Goal: Complete application form: Complete application form

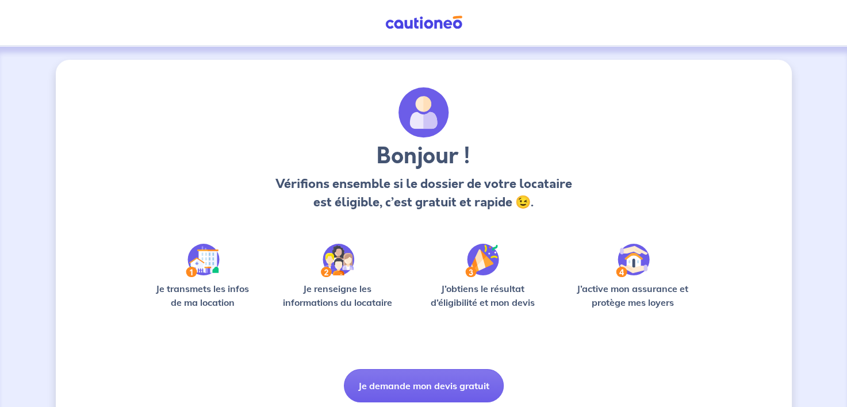
scroll to position [41, 0]
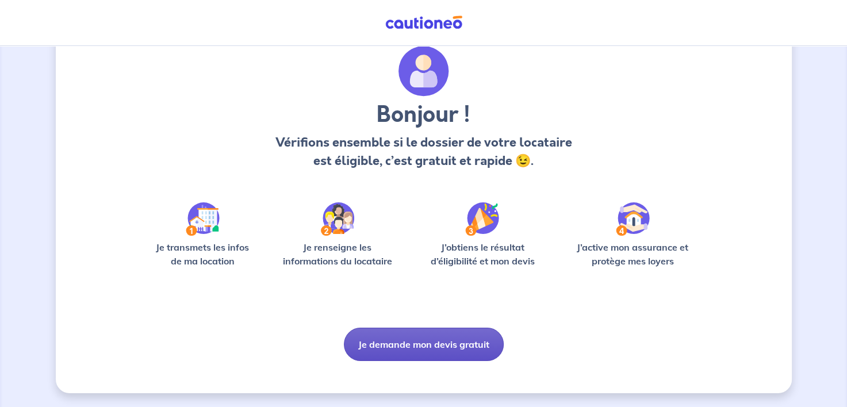
click at [435, 338] on button "Je demande mon devis gratuit" at bounding box center [424, 344] width 160 height 33
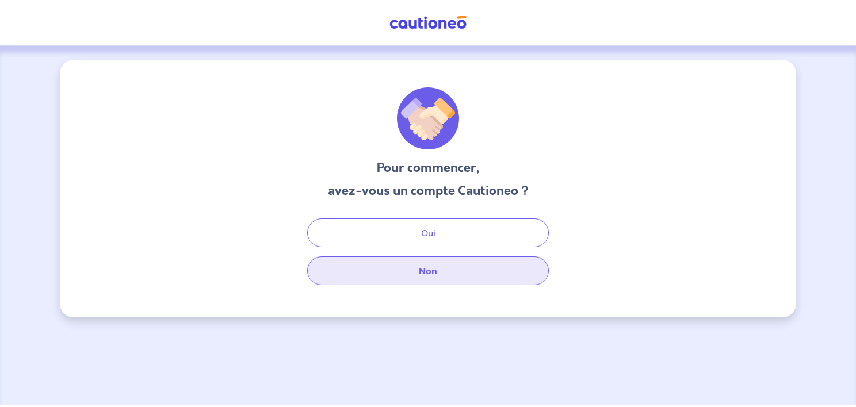
click at [413, 268] on button "Non" at bounding box center [428, 270] width 242 height 29
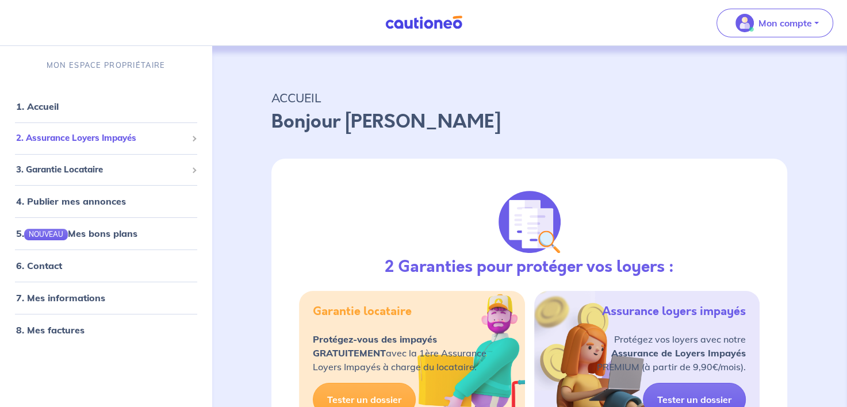
click at [91, 140] on span "2. Assurance Loyers Impayés" at bounding box center [101, 138] width 171 height 13
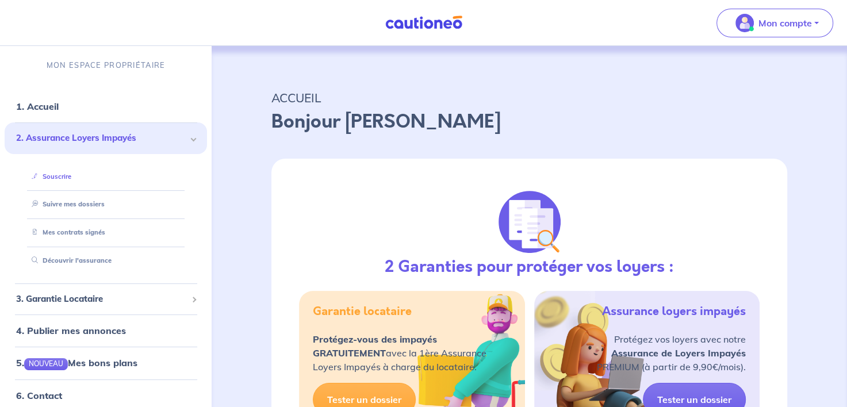
click at [66, 176] on link "Souscrire" at bounding box center [49, 177] width 44 height 8
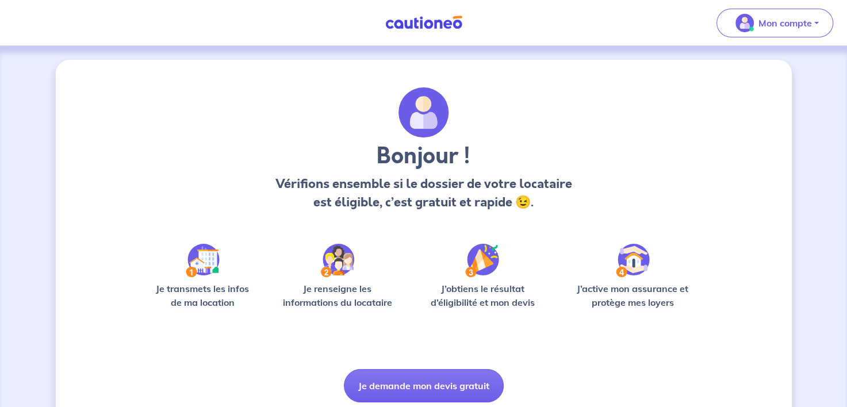
scroll to position [41, 0]
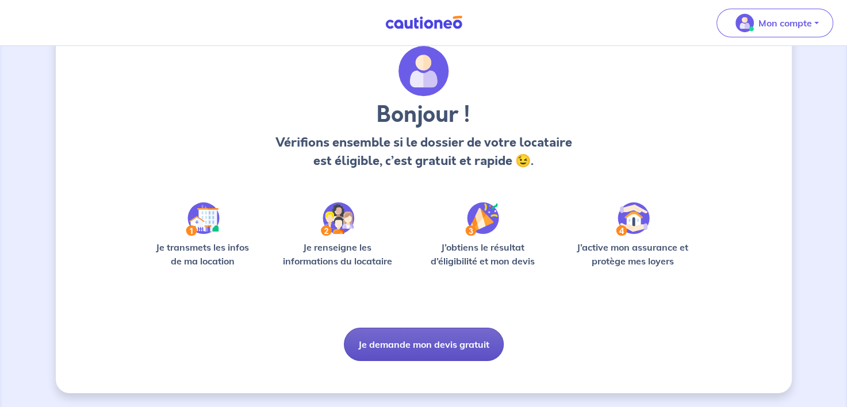
click at [451, 347] on button "Je demande mon devis gratuit" at bounding box center [424, 344] width 160 height 33
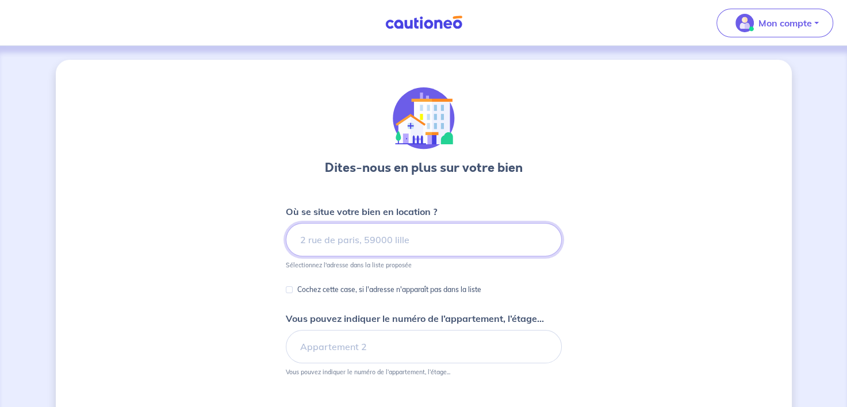
click at [377, 250] on input at bounding box center [424, 239] width 276 height 33
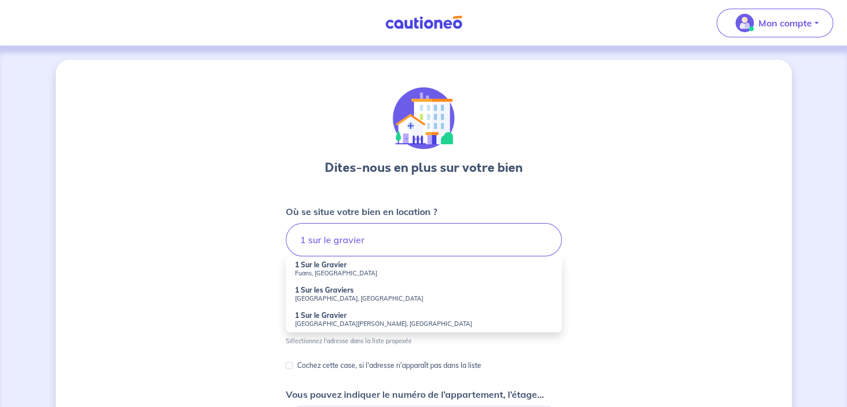
click at [331, 265] on strong "1 Sur le Gravier" at bounding box center [321, 265] width 52 height 9
type input "1 Sur le Gravier, Fuans, [GEOGRAPHIC_DATA]"
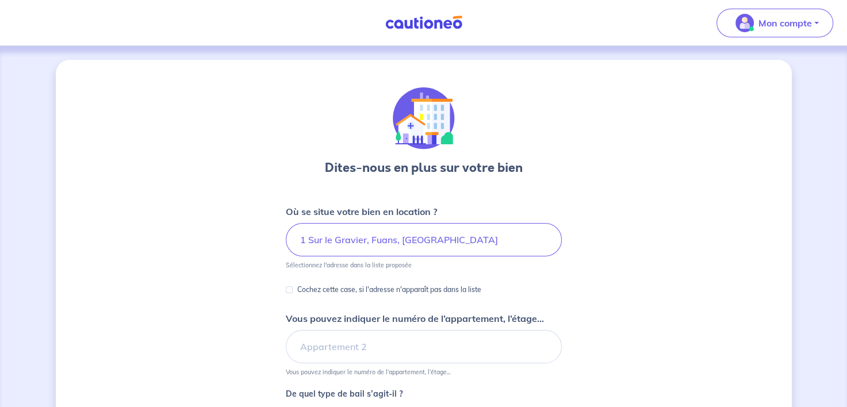
click at [294, 290] on div "Cochez cette case, si l'adresse n'apparaît pas dans la liste" at bounding box center [384, 290] width 196 height 14
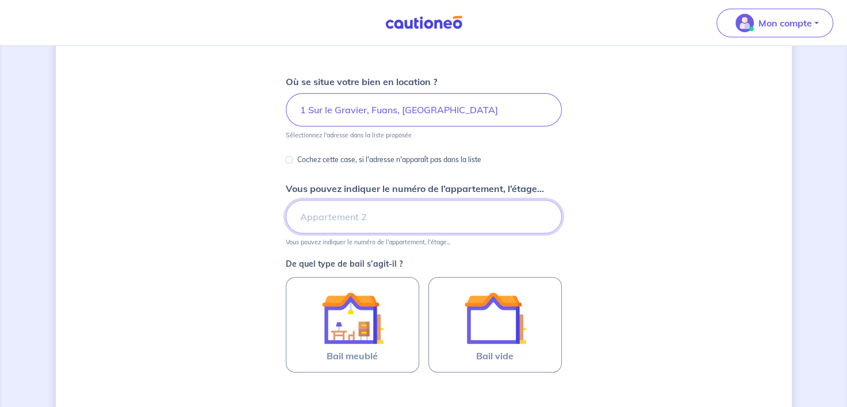
click at [357, 219] on input "Vous pouvez indiquer le numéro de l’appartement, l’étage..." at bounding box center [424, 216] width 276 height 33
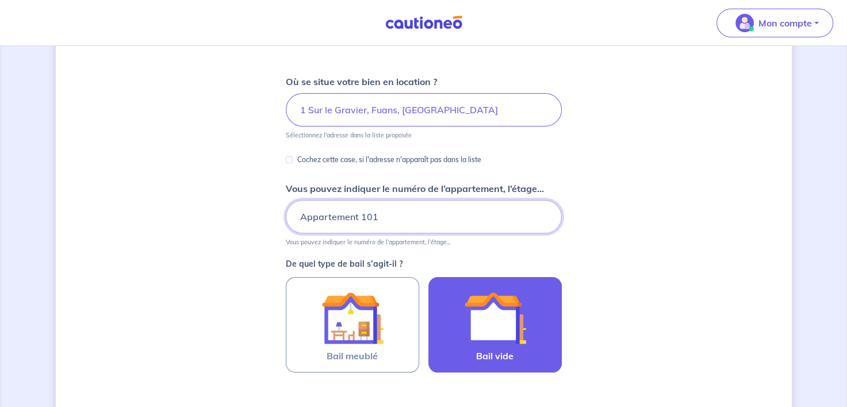
type input "Appartement 101"
click at [507, 328] on img at bounding box center [495, 318] width 62 height 62
click at [0, 0] on input "Bail vide" at bounding box center [0, 0] width 0 height 0
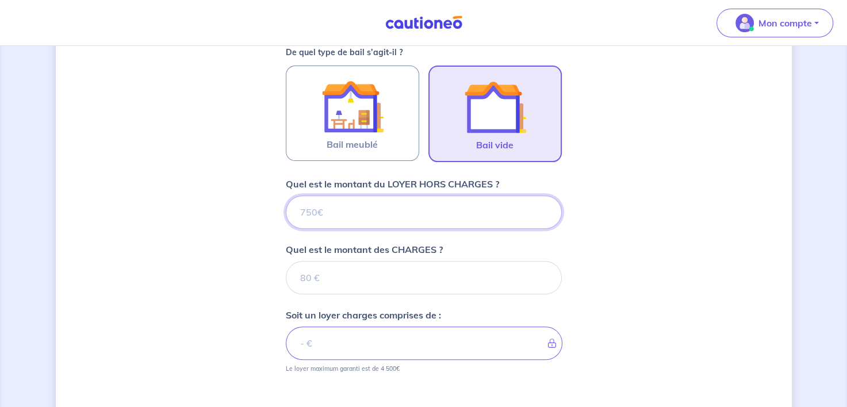
scroll to position [349, 0]
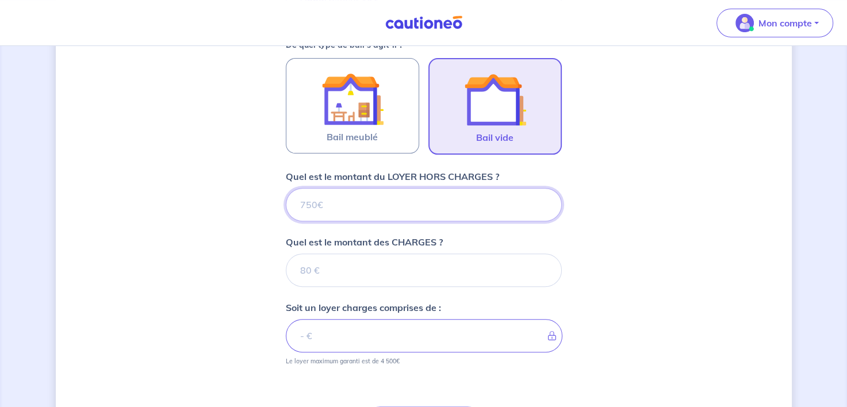
click at [407, 204] on input "Quel est le montant du LOYER HORS CHARGES ?" at bounding box center [424, 204] width 276 height 33
type input "710"
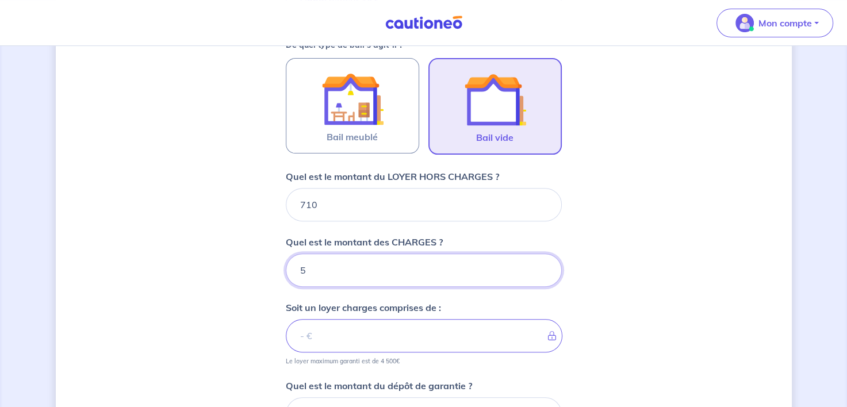
type input "50"
type input "760"
type input "50"
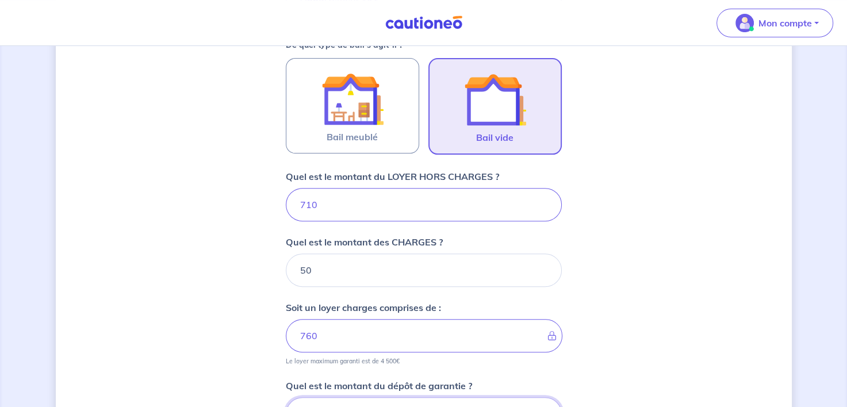
scroll to position [360, 0]
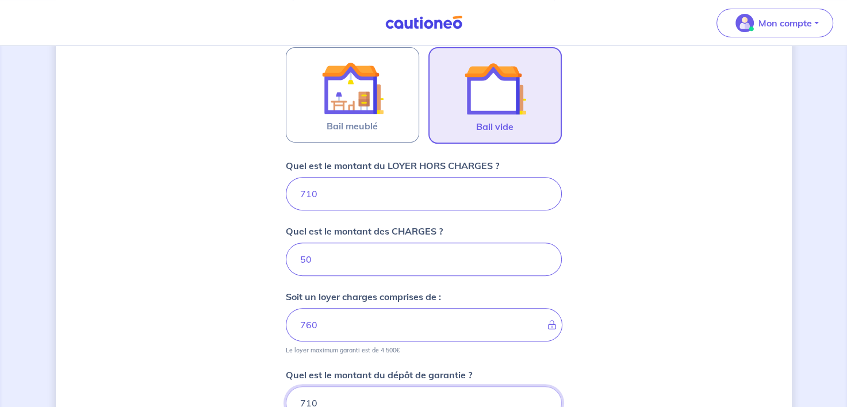
type input "710"
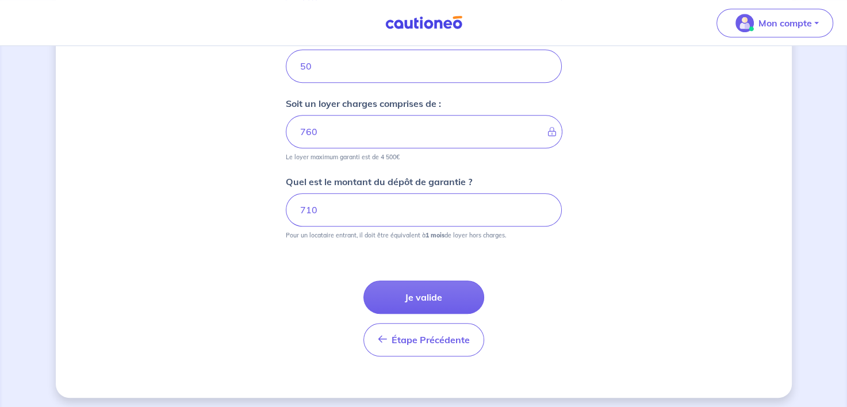
scroll to position [556, 0]
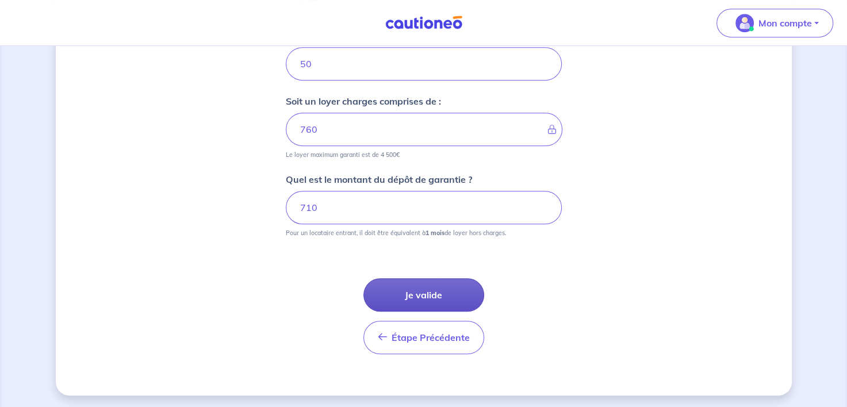
click at [424, 285] on button "Je valide" at bounding box center [423, 294] width 121 height 33
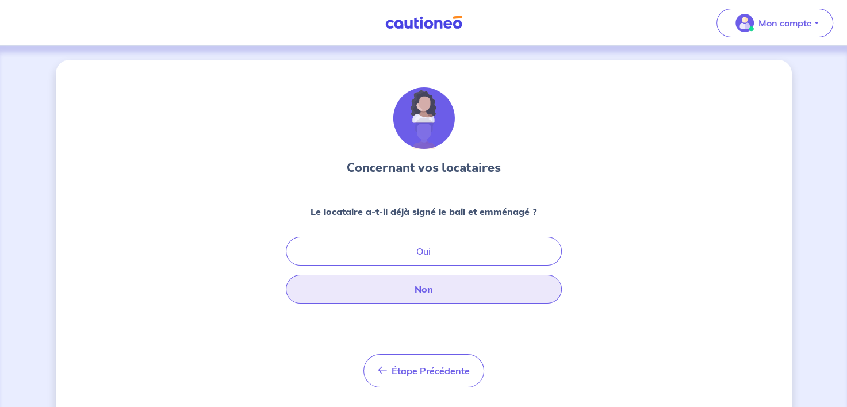
click at [437, 289] on button "Non" at bounding box center [424, 289] width 276 height 29
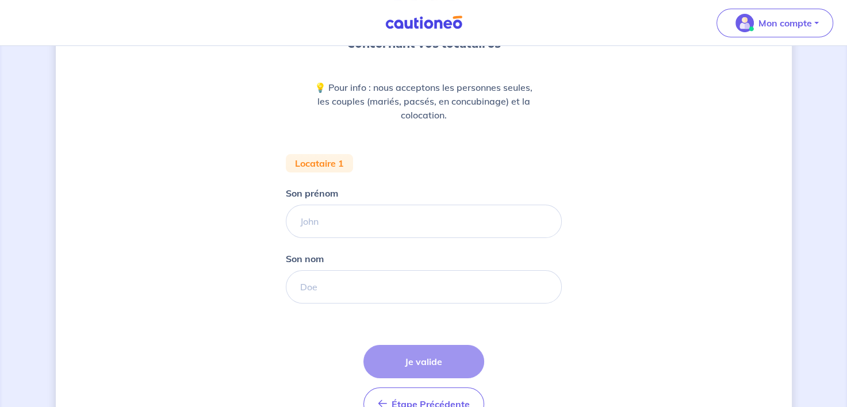
scroll to position [139, 0]
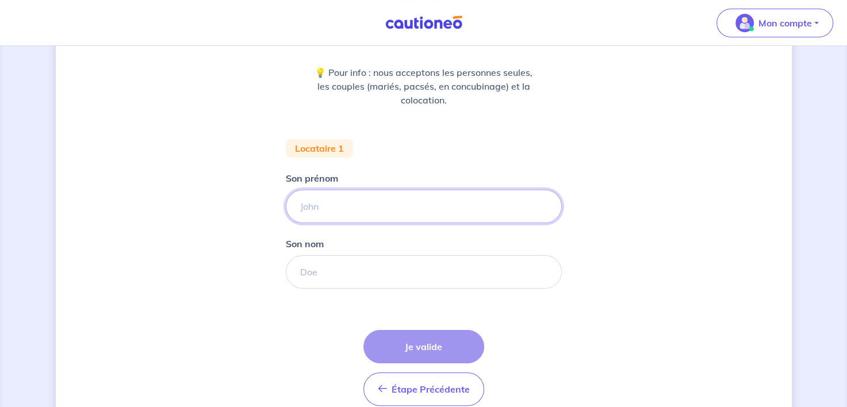
click at [377, 200] on input "Son prénom" at bounding box center [424, 206] width 276 height 33
type input "[PERSON_NAME]"
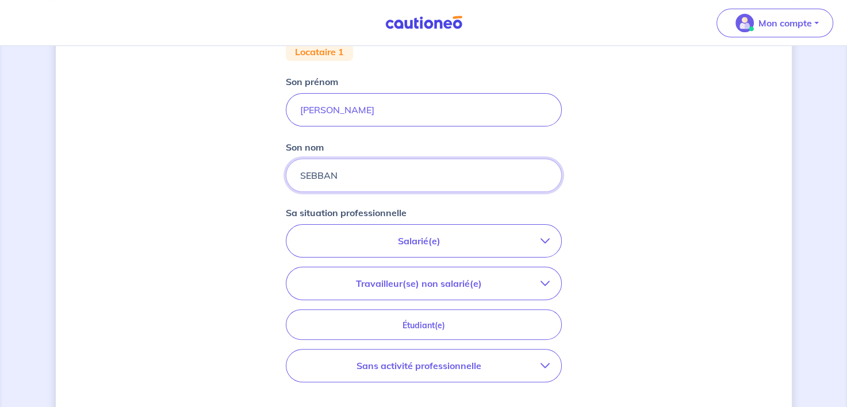
scroll to position [250, 0]
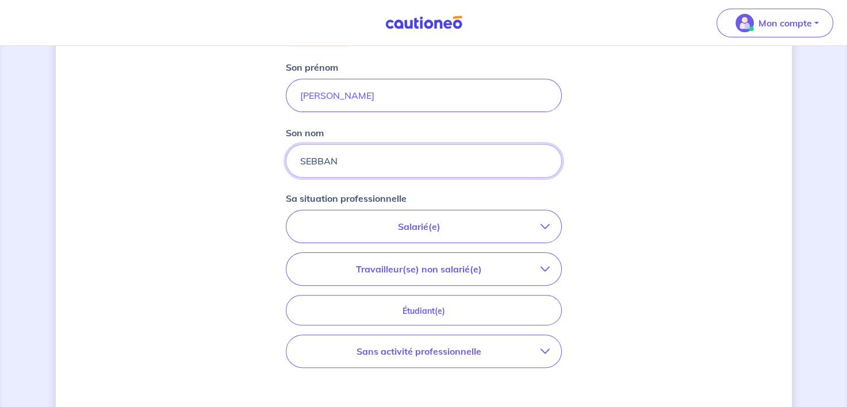
type input "SEBBAN"
click at [527, 221] on p "Salarié(e)" at bounding box center [419, 227] width 243 height 14
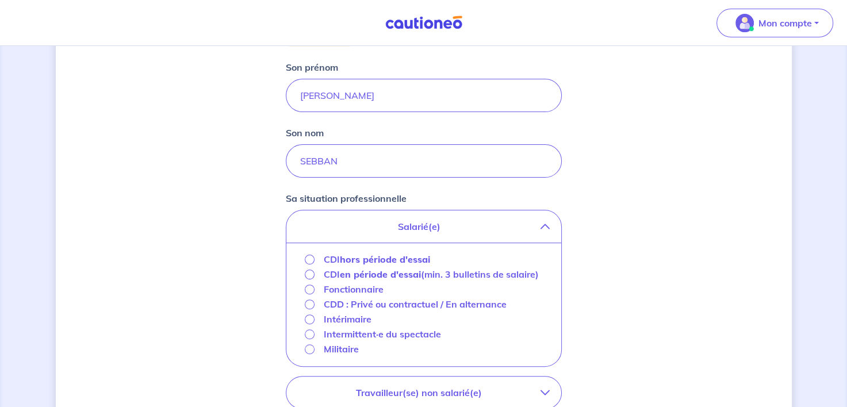
click at [527, 221] on p "Salarié(e)" at bounding box center [419, 227] width 243 height 14
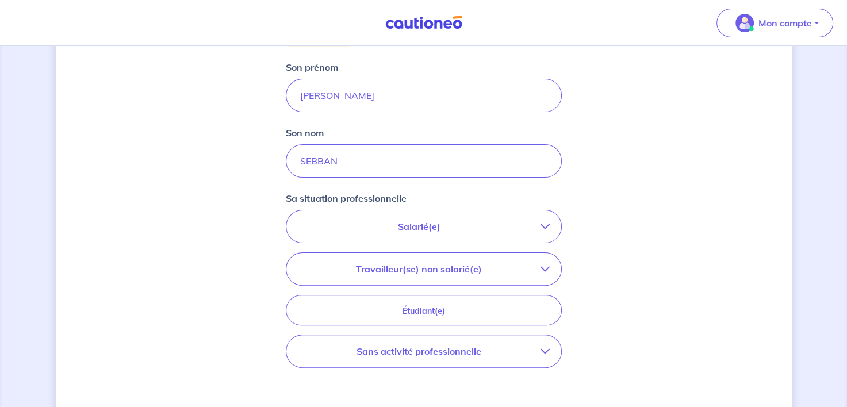
click at [527, 221] on p "Salarié(e)" at bounding box center [419, 227] width 243 height 14
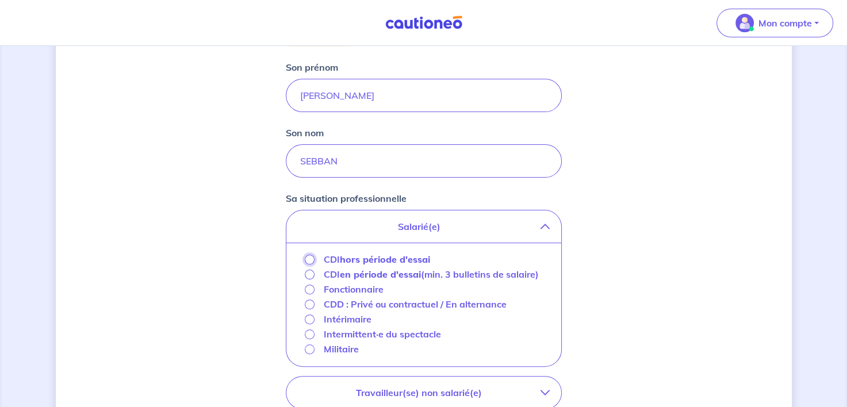
click at [308, 257] on input "CDI hors période d'essai" at bounding box center [310, 260] width 10 height 10
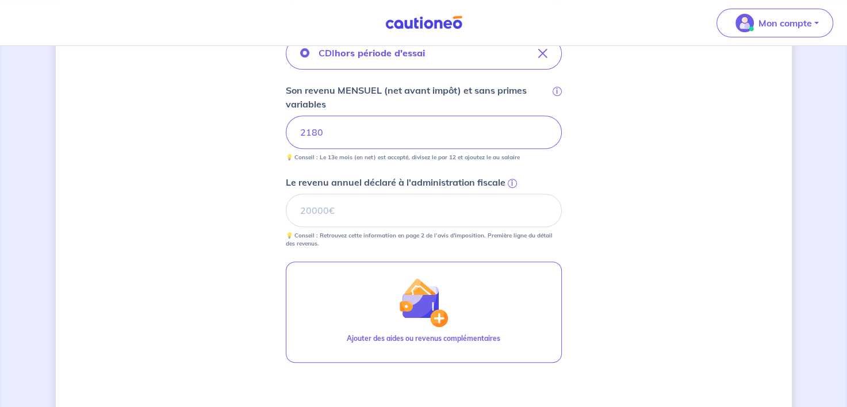
scroll to position [424, 0]
click at [361, 209] on input "Le revenu annuel déclaré à l'administration fiscale i" at bounding box center [424, 209] width 276 height 33
click at [372, 207] on input "Le revenu annuel déclaré à l'administration fiscale i" at bounding box center [424, 209] width 276 height 33
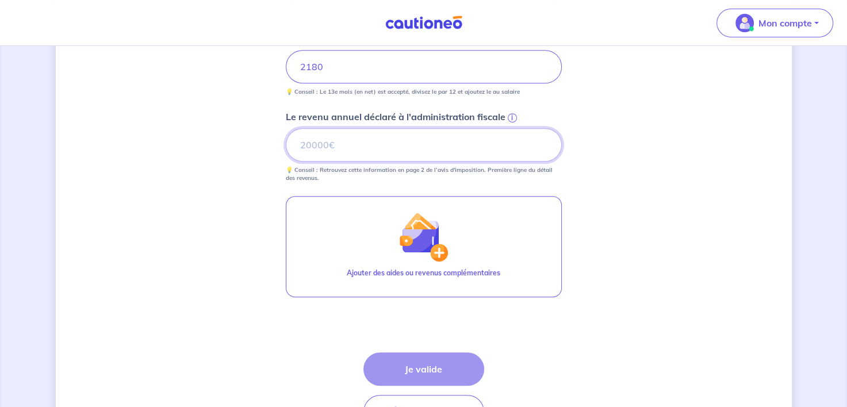
scroll to position [563, 0]
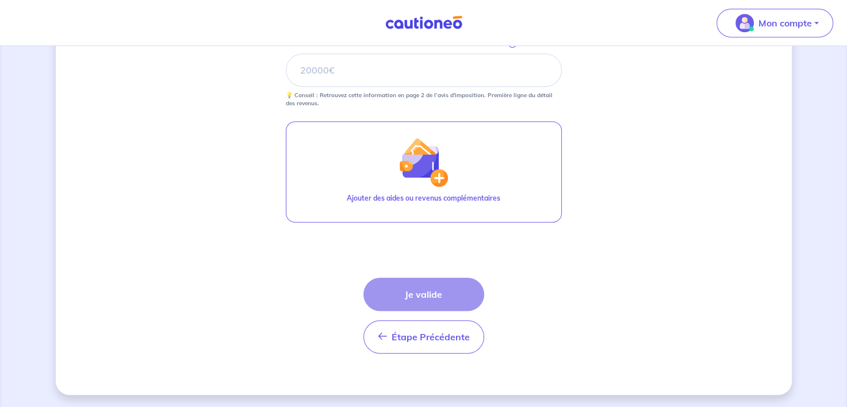
click at [444, 287] on div "Étape Précédente Précédent Je valide Je valide" at bounding box center [423, 316] width 121 height 76
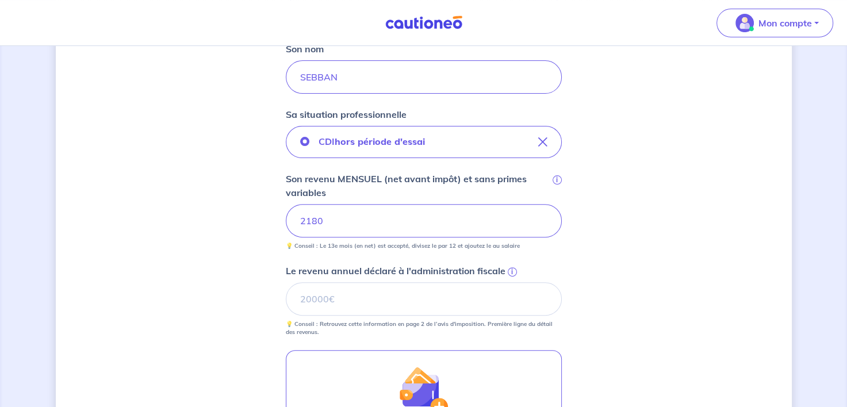
scroll to position [333, 0]
click at [375, 302] on input "Le revenu annuel déclaré à l'administration fiscale i" at bounding box center [424, 300] width 276 height 33
click at [508, 270] on span "i" at bounding box center [512, 273] width 9 height 9
click at [508, 284] on input "Le revenu annuel déclaré à l'administration fiscale i" at bounding box center [424, 300] width 276 height 33
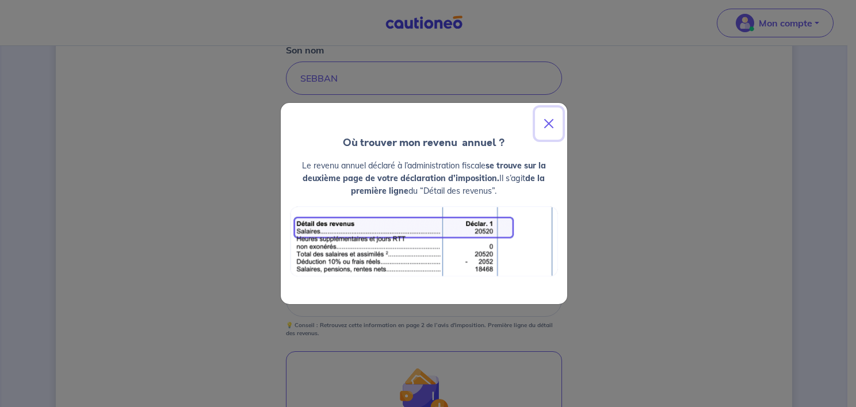
click at [550, 121] on button "Close" at bounding box center [549, 124] width 28 height 32
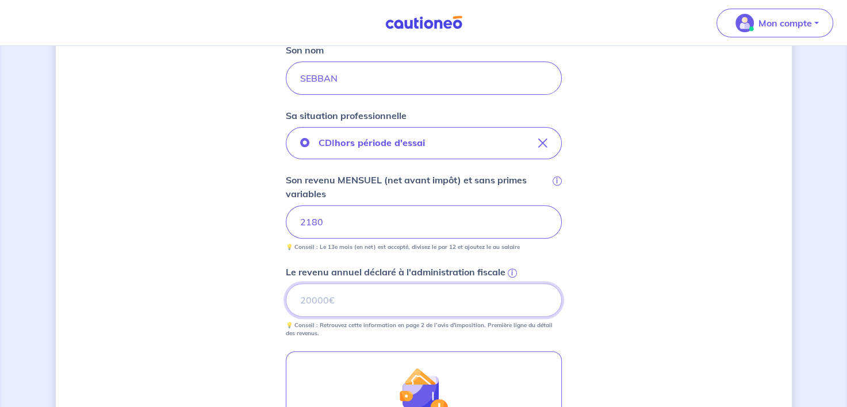
click at [328, 301] on input "Le revenu annuel déclaré à l'administration fiscale i" at bounding box center [424, 300] width 276 height 33
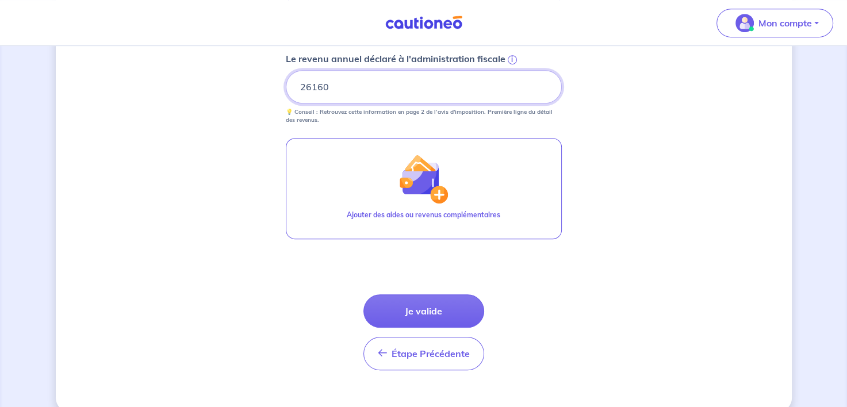
scroll to position [563, 0]
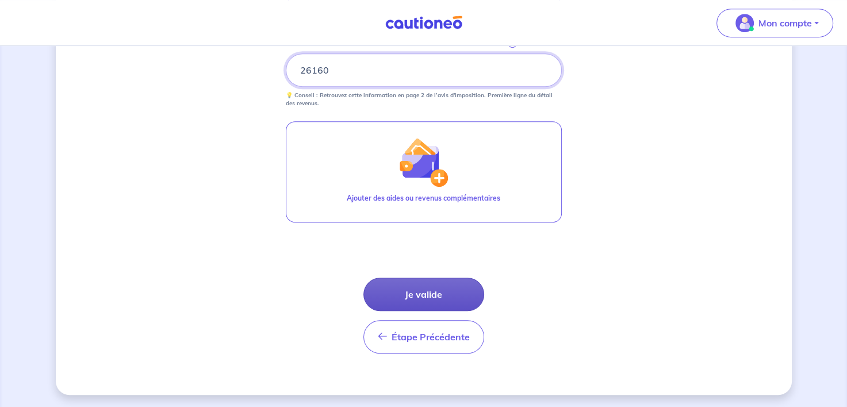
type input "26160"
click at [412, 299] on button "Je valide" at bounding box center [423, 294] width 121 height 33
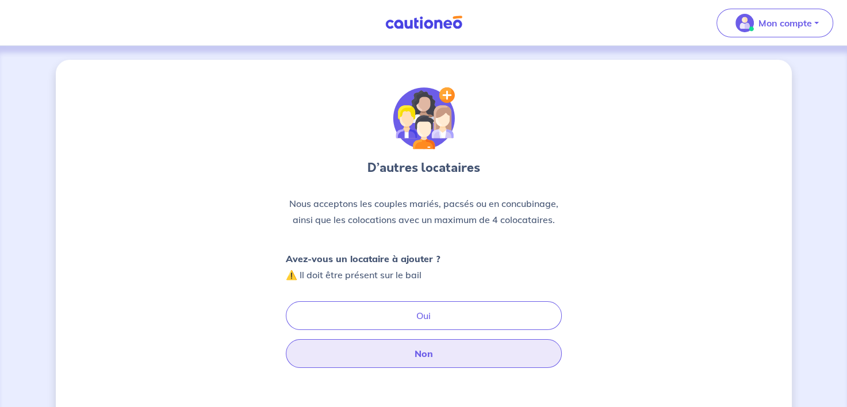
click at [432, 352] on button "Non" at bounding box center [424, 353] width 276 height 29
